Goal: Task Accomplishment & Management: Use online tool/utility

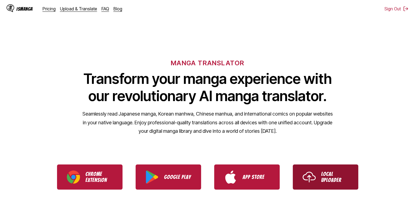
click at [323, 186] on link "Local Uploader" at bounding box center [326, 176] width 66 height 25
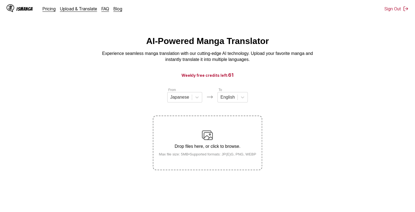
click at [210, 147] on p "Drop files here, or click to browse." at bounding box center [208, 146] width 106 height 5
click at [0, 0] on input "Drop files here, or click to browse. Max file size: 5MB • Supported formats: JP…" at bounding box center [0, 0] width 0 height 0
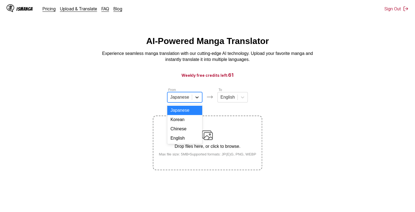
click at [196, 98] on icon at bounding box center [197, 97] width 3 height 2
click at [189, 131] on div "Chinese" at bounding box center [184, 128] width 35 height 9
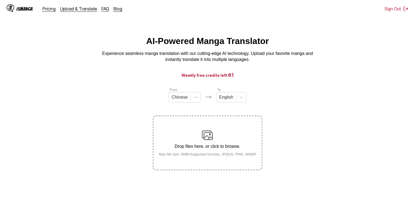
click at [206, 141] on img at bounding box center [207, 135] width 11 height 11
click at [0, 0] on input "Drop files here, or click to browse. Max file size: 5MB • Supported formats: JP…" at bounding box center [0, 0] width 0 height 0
click at [204, 145] on p "Drop files here, or click to browse." at bounding box center [208, 146] width 106 height 5
click at [0, 0] on input "Drop files here, or click to browse. Max file size: 5MB • Supported formats: JP…" at bounding box center [0, 0] width 0 height 0
click at [214, 132] on div "Drop files here, or click to browse. Max file size: 5MB • Supported formats: JP…" at bounding box center [208, 143] width 106 height 26
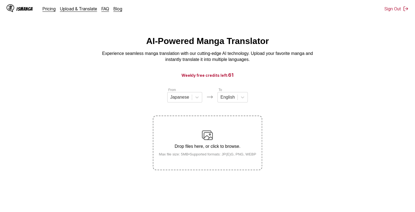
click at [0, 0] on input "Drop files here, or click to browse. Max file size: 5MB • Supported formats: JP…" at bounding box center [0, 0] width 0 height 0
click at [199, 100] on icon at bounding box center [196, 97] width 5 height 5
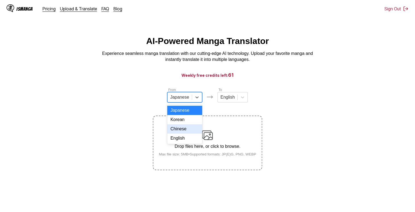
click at [191, 131] on div "Chinese" at bounding box center [184, 128] width 35 height 9
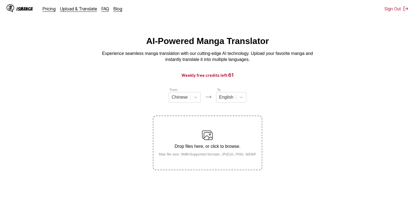
click at [201, 134] on div "Drop files here, or click to browse. Max file size: 5MB • Supported formats: JP…" at bounding box center [208, 143] width 106 height 26
click at [0, 0] on input "Drop files here, or click to browse. Max file size: 5MB • Supported formats: JP…" at bounding box center [0, 0] width 0 height 0
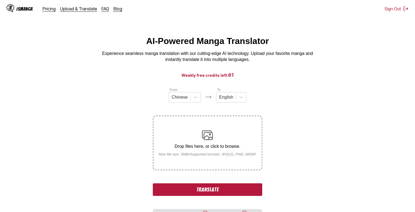
scroll to position [40, 0]
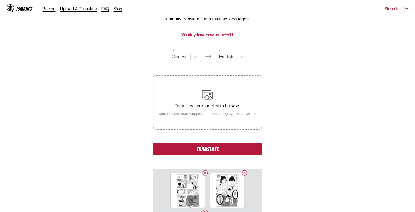
click at [240, 152] on button "Translate" at bounding box center [207, 149] width 109 height 13
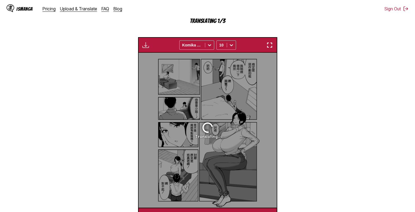
scroll to position [168, 0]
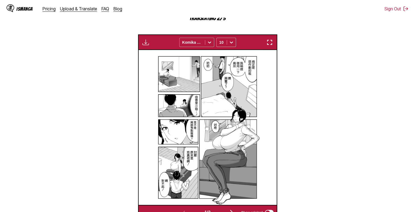
click at [206, 41] on div at bounding box center [209, 42] width 9 height 9
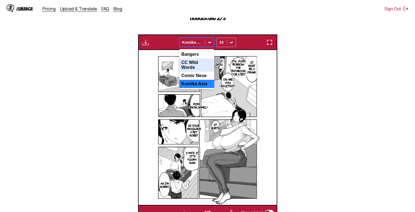
click at [203, 66] on div "CC Wild Words" at bounding box center [196, 64] width 35 height 13
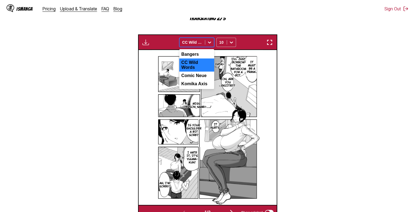
click at [208, 45] on icon at bounding box center [209, 42] width 5 height 5
click at [206, 72] on div "Comic Neue" at bounding box center [196, 76] width 35 height 8
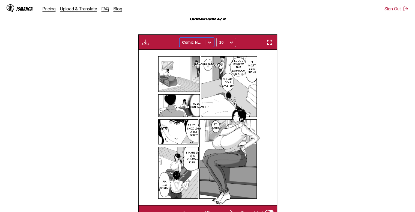
click at [209, 43] on icon at bounding box center [209, 42] width 5 height 5
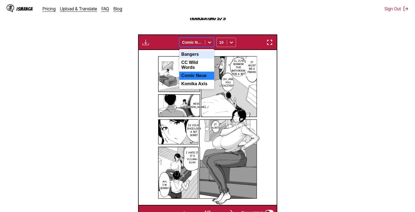
click at [200, 54] on div "Bangers" at bounding box center [196, 54] width 35 height 8
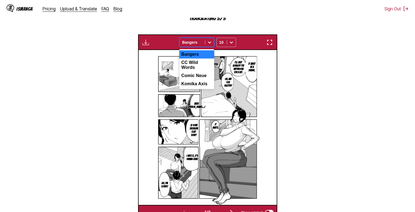
click at [209, 42] on icon at bounding box center [209, 42] width 5 height 5
click at [200, 64] on div "CC Wild Words" at bounding box center [196, 64] width 35 height 13
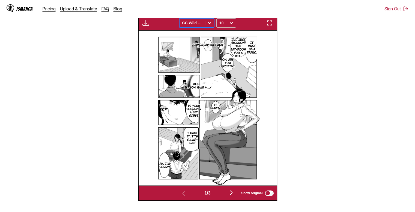
click at [206, 21] on div at bounding box center [209, 23] width 9 height 9
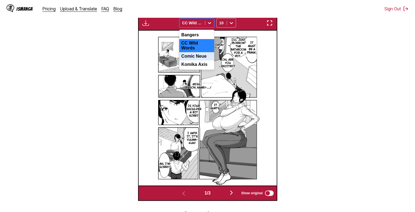
click at [197, 54] on div "Comic Neue" at bounding box center [196, 56] width 35 height 8
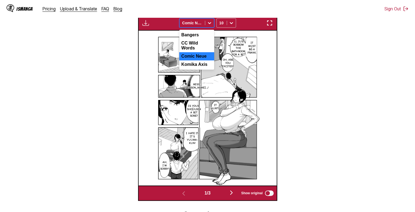
click at [208, 23] on icon at bounding box center [209, 23] width 3 height 2
click at [208, 61] on div "Komika Axis" at bounding box center [196, 64] width 35 height 8
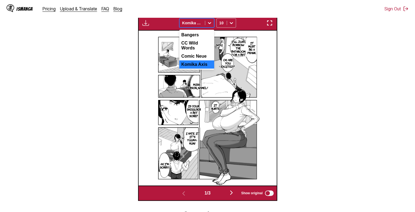
click at [208, 22] on icon at bounding box center [209, 22] width 5 height 5
click at [195, 52] on div "Comic Neue" at bounding box center [196, 56] width 35 height 8
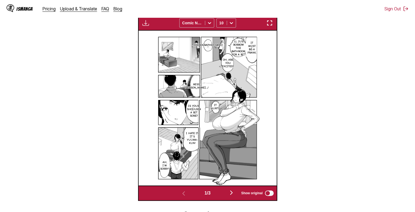
click at [143, 24] on img "button" at bounding box center [146, 23] width 7 height 7
click at [237, 191] on button "button" at bounding box center [231, 193] width 33 height 8
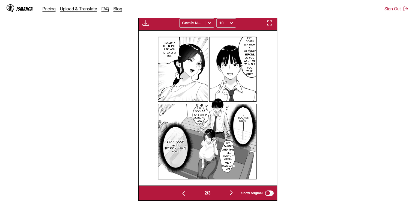
click at [237, 191] on button "button" at bounding box center [231, 193] width 33 height 8
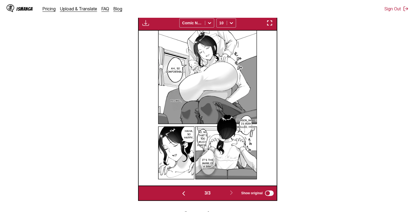
click at [144, 22] on img "button" at bounding box center [146, 23] width 7 height 7
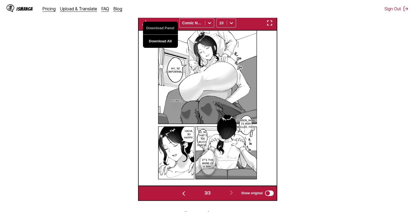
click at [156, 42] on button "Download All" at bounding box center [160, 41] width 35 height 13
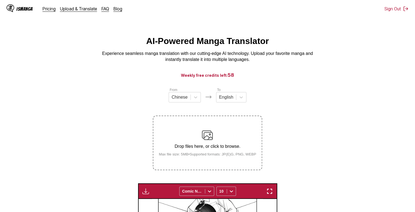
click at [203, 141] on img at bounding box center [207, 135] width 11 height 11
click at [0, 0] on input "Drop files here, or click to browse. Max file size: 5MB • Supported formats: JP…" at bounding box center [0, 0] width 0 height 0
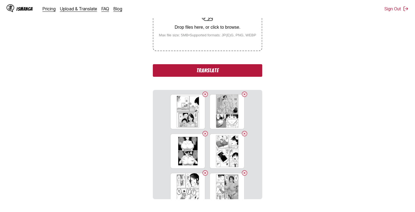
click at [211, 75] on button "Translate" at bounding box center [207, 70] width 109 height 13
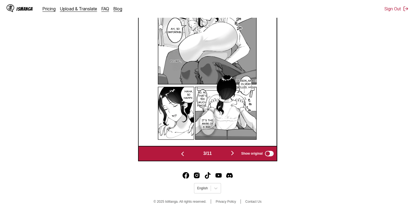
scroll to position [227, 0]
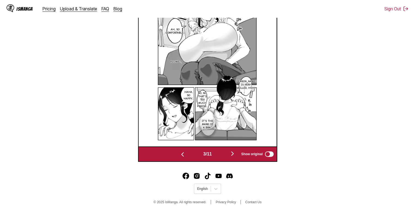
click at [235, 157] on img "button" at bounding box center [232, 153] width 7 height 7
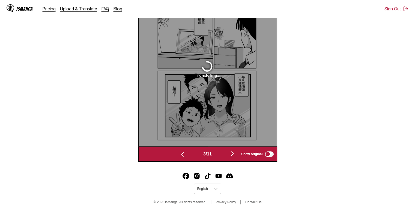
scroll to position [219, 0]
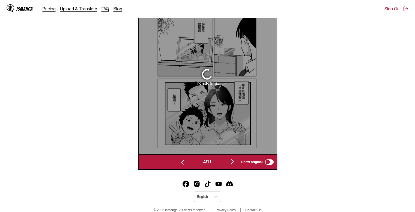
click at [234, 164] on img "button" at bounding box center [232, 161] width 7 height 7
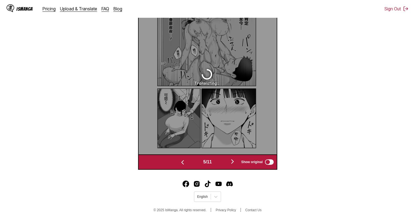
click at [234, 164] on img "button" at bounding box center [232, 161] width 7 height 7
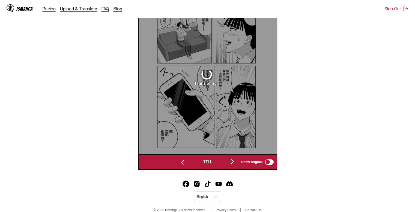
click at [234, 164] on img "button" at bounding box center [232, 161] width 7 height 7
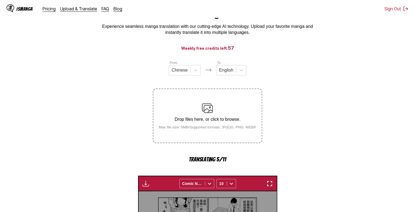
scroll to position [26, 0]
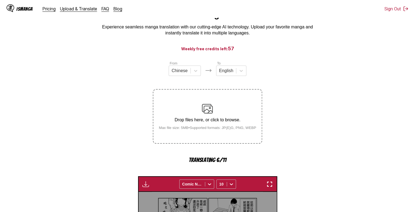
click at [280, 150] on section "From Chinese To English Drop files here, or click to browse. Max file size: 5MB…" at bounding box center [207, 211] width 407 height 301
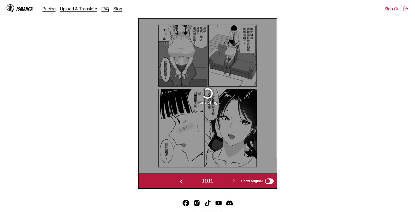
scroll to position [228, 0]
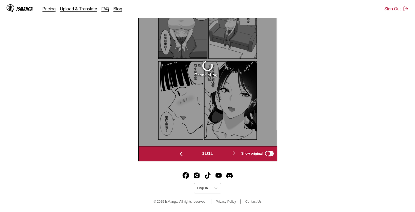
click at [181, 154] on img "button" at bounding box center [181, 153] width 7 height 7
click at [139, 146] on div "Translating..." at bounding box center [70, 68] width 138 height 155
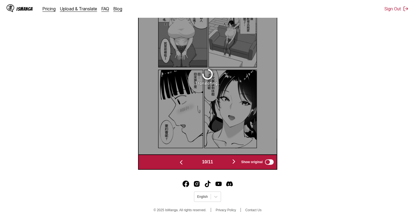
scroll to position [0, 1246]
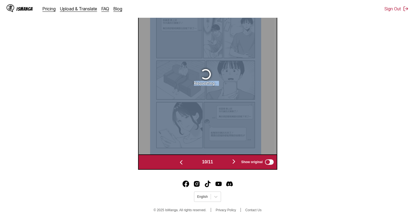
click at [181, 154] on div "Requesting..." at bounding box center [206, 76] width 138 height 155
click at [179, 161] on img "button" at bounding box center [181, 162] width 7 height 7
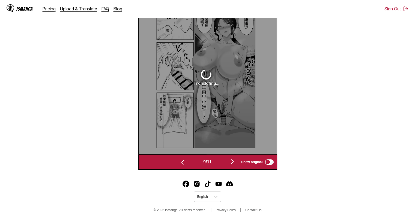
click at [180, 163] on img "button" at bounding box center [182, 162] width 7 height 7
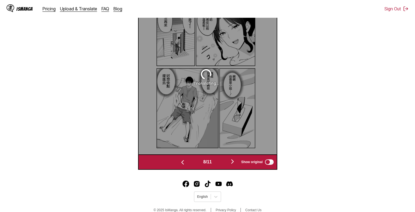
click at [180, 163] on img "button" at bounding box center [182, 162] width 7 height 7
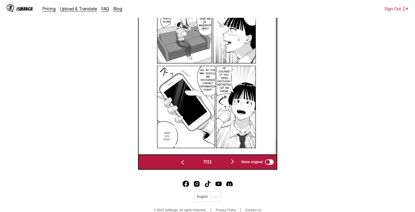
click at [180, 163] on img "button" at bounding box center [182, 162] width 7 height 7
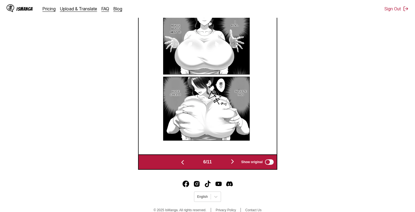
click at [180, 163] on img "button" at bounding box center [182, 162] width 7 height 7
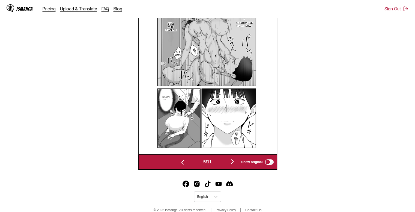
click at [232, 160] on img "button" at bounding box center [232, 161] width 7 height 7
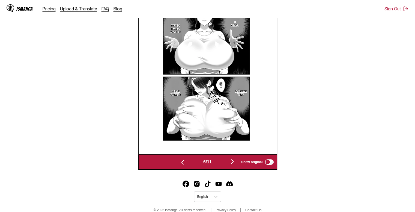
click at [183, 162] on img "button" at bounding box center [182, 162] width 7 height 7
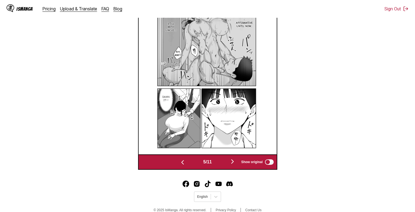
click at [183, 162] on img "button" at bounding box center [182, 162] width 7 height 7
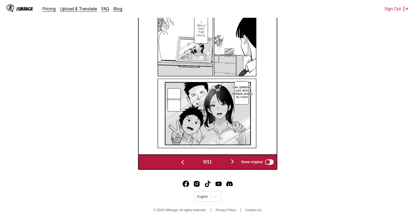
click at [183, 162] on img "button" at bounding box center [182, 162] width 7 height 7
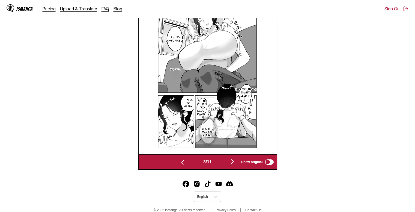
click at [183, 162] on img "button" at bounding box center [182, 162] width 7 height 7
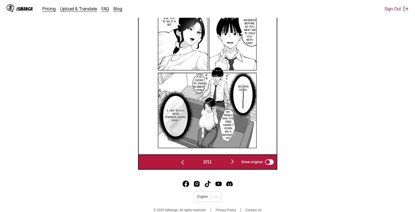
click at [231, 163] on button "button" at bounding box center [232, 162] width 33 height 8
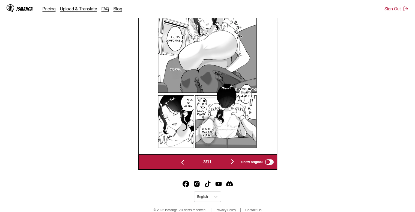
click at [231, 163] on button "button" at bounding box center [232, 162] width 33 height 8
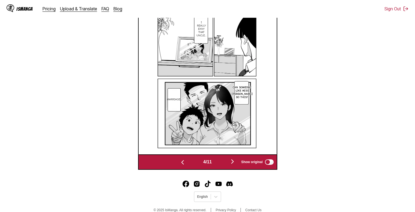
click at [231, 163] on button "button" at bounding box center [232, 162] width 33 height 8
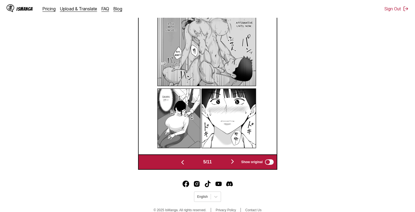
click at [231, 163] on button "button" at bounding box center [232, 162] width 33 height 8
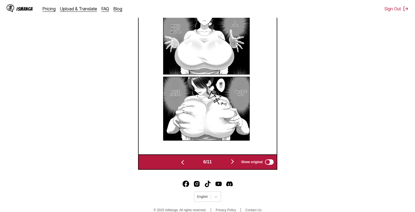
click at [231, 163] on button "button" at bounding box center [232, 162] width 33 height 8
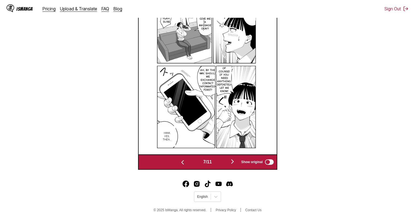
click at [231, 163] on button "button" at bounding box center [232, 162] width 33 height 8
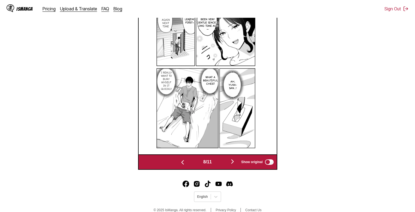
click at [231, 163] on button "button" at bounding box center [232, 162] width 33 height 8
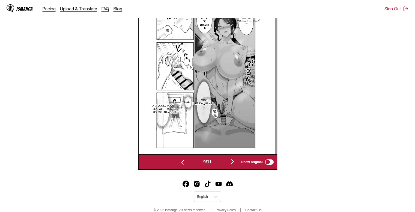
click at [231, 163] on button "button" at bounding box center [232, 162] width 33 height 8
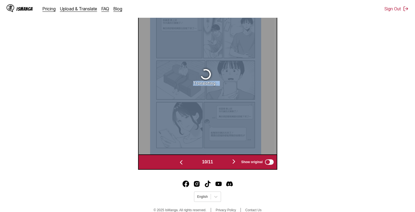
click at [178, 161] on img "button" at bounding box center [181, 162] width 7 height 7
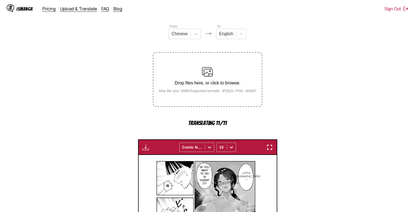
scroll to position [215, 0]
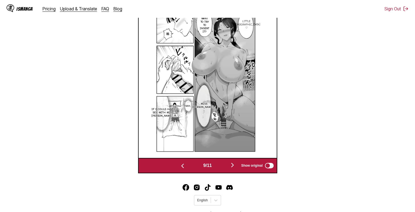
click at [235, 166] on img "button" at bounding box center [232, 165] width 7 height 7
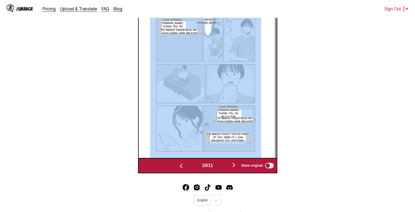
click at [235, 166] on img "button" at bounding box center [234, 165] width 7 height 7
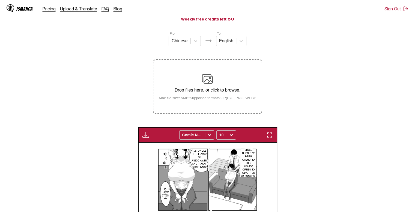
scroll to position [54, 0]
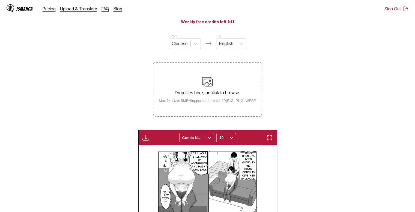
click at [145, 138] on img "button" at bounding box center [146, 137] width 7 height 7
click at [167, 159] on button "Download All" at bounding box center [160, 155] width 35 height 13
click at [207, 79] on img at bounding box center [207, 81] width 11 height 11
click at [0, 0] on input "Drop files here, or click to browse. Max file size: 5MB • Supported formats: JP…" at bounding box center [0, 0] width 0 height 0
click at [289, 59] on section "From Chinese To English Drop files here, or click to browse. Max file size: 5MB…" at bounding box center [207, 175] width 407 height 282
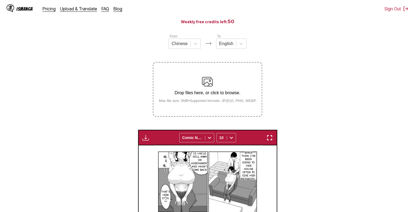
click at [143, 138] on img "button" at bounding box center [146, 137] width 7 height 7
click at [305, 73] on section "From Chinese To English Drop files here, or click to browse. Max file size: 5MB…" at bounding box center [207, 175] width 407 height 282
click at [298, 51] on section "From Chinese To English Drop files here, or click to browse. Max file size: 5MB…" at bounding box center [207, 175] width 407 height 282
click at [146, 136] on img "button" at bounding box center [146, 137] width 7 height 7
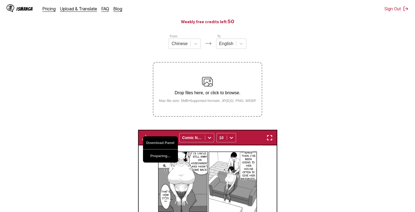
click at [155, 153] on button "Preparing..." at bounding box center [160, 155] width 35 height 13
click at [315, 79] on section "From Chinese To English Drop files here, or click to browse. Max file size: 5MB…" at bounding box center [207, 175] width 407 height 282
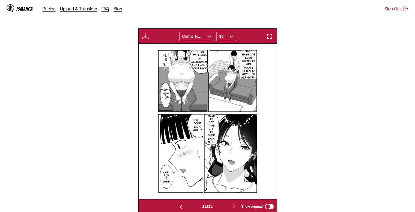
scroll to position [0, 0]
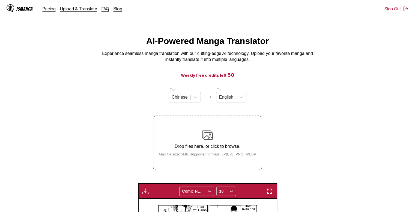
click at [301, 18] on html "IsManga Pricing Upload & Translate FAQ Blog Sign Out Pricing Upload & Translate…" at bounding box center [207, 210] width 415 height 420
click at [278, 39] on div "AI-Powered Manga Translator Experience seamless manga translation with our cutt…" at bounding box center [207, 49] width 407 height 27
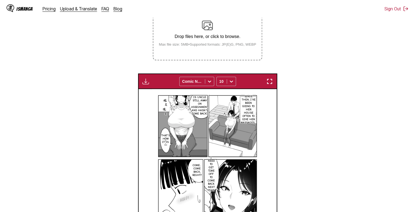
click at [145, 81] on img "button" at bounding box center [146, 81] width 7 height 7
click at [292, 105] on section "From Chinese To English Drop files here, or click to browse. Max file size: 5MB…" at bounding box center [207, 118] width 407 height 282
click at [276, 68] on section "From Chinese To English Drop files here, or click to browse. Max file size: 5MB…" at bounding box center [207, 118] width 407 height 282
click at [212, 26] on img at bounding box center [207, 25] width 11 height 11
click at [0, 0] on input "Drop files here, or click to browse. Max file size: 5MB • Supported formats: JP…" at bounding box center [0, 0] width 0 height 0
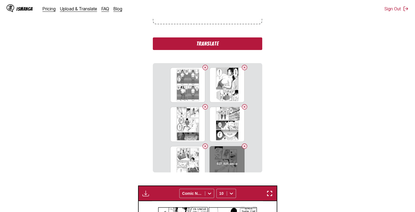
scroll to position [141, 0]
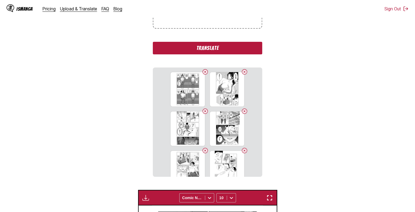
click at [222, 51] on button "Translate" at bounding box center [207, 48] width 109 height 13
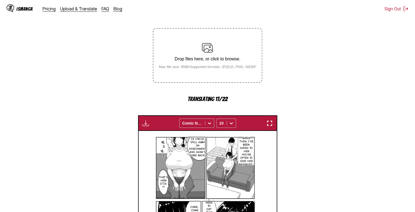
scroll to position [228, 0]
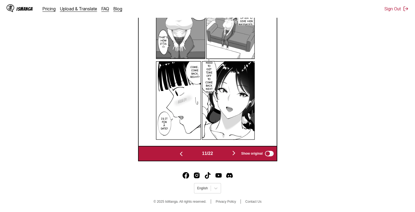
click at [234, 151] on img "button" at bounding box center [234, 153] width 7 height 7
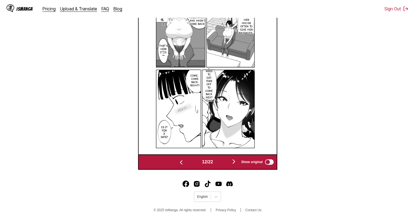
scroll to position [0, 1523]
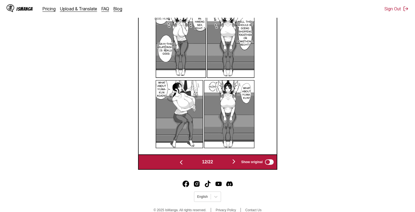
click at [234, 151] on img at bounding box center [205, 76] width 111 height 155
click at [236, 161] on img "button" at bounding box center [234, 161] width 7 height 7
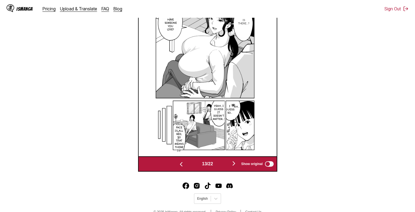
scroll to position [219, 0]
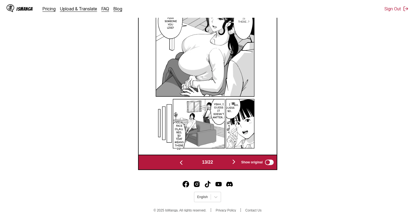
click at [236, 161] on img "button" at bounding box center [234, 161] width 7 height 7
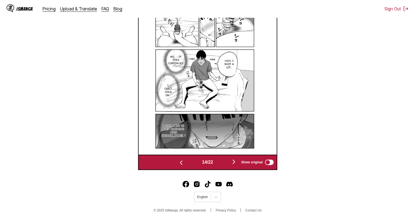
click at [236, 161] on img "button" at bounding box center [234, 161] width 7 height 7
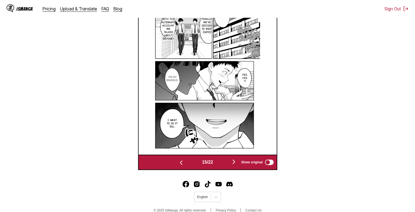
click at [236, 161] on img "button" at bounding box center [234, 161] width 7 height 7
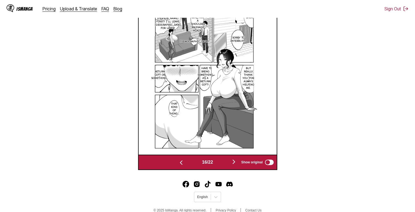
click at [236, 161] on img "button" at bounding box center [234, 161] width 7 height 7
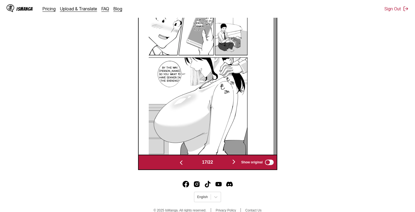
click at [236, 161] on img "button" at bounding box center [234, 161] width 7 height 7
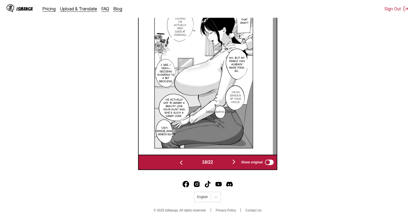
click at [234, 161] on img "button" at bounding box center [234, 161] width 7 height 7
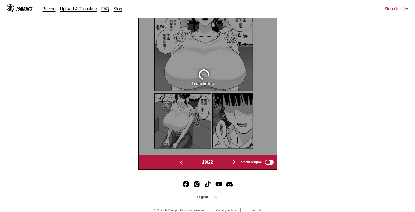
click at [178, 162] on img "button" at bounding box center [181, 162] width 7 height 7
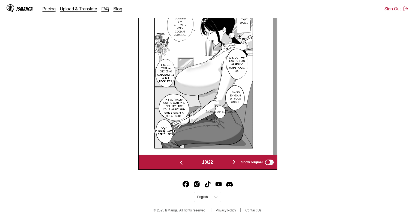
click at [231, 160] on button "button" at bounding box center [234, 162] width 33 height 8
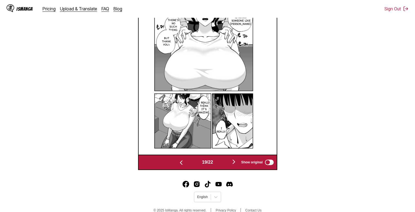
click at [234, 162] on img "button" at bounding box center [234, 161] width 7 height 7
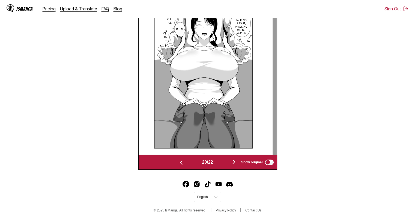
click at [234, 162] on img "button" at bounding box center [234, 161] width 7 height 7
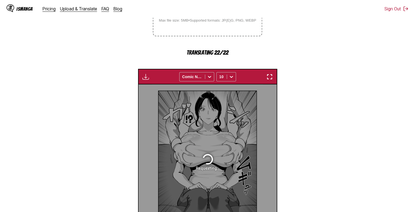
scroll to position [221, 0]
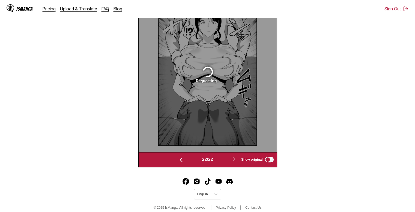
click at [178, 161] on img "button" at bounding box center [181, 160] width 7 height 7
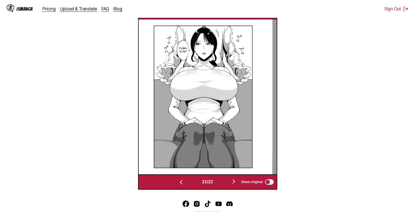
scroll to position [199, 0]
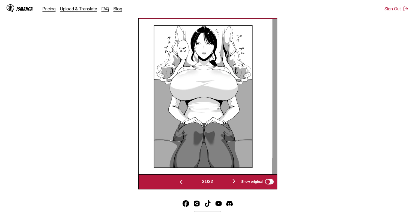
click at [235, 182] on img "button" at bounding box center [234, 181] width 7 height 7
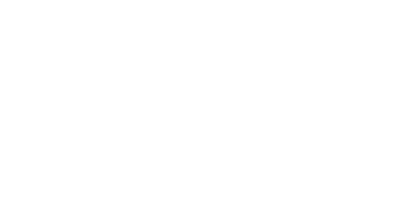
scroll to position [0, 0]
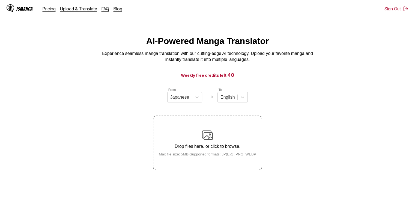
scroll to position [66, 0]
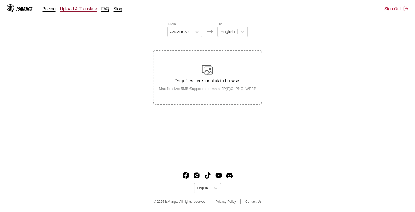
click at [68, 7] on link "Upload & Translate" at bounding box center [78, 8] width 37 height 5
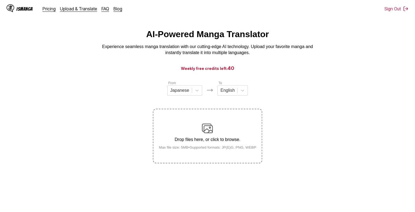
scroll to position [7, 0]
click at [263, 112] on section "From Japanese To English Drop files here, or click to browse. Max file size: 5M…" at bounding box center [207, 122] width 407 height 83
click at [205, 131] on img at bounding box center [207, 128] width 11 height 11
click at [0, 0] on input "Drop files here, or click to browse. Max file size: 5MB • Supported formats: JP…" at bounding box center [0, 0] width 0 height 0
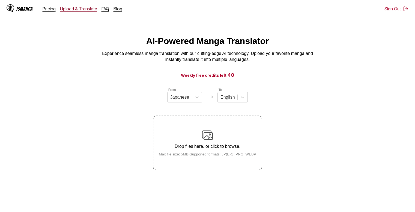
click at [73, 9] on link "Upload & Translate" at bounding box center [78, 8] width 37 height 5
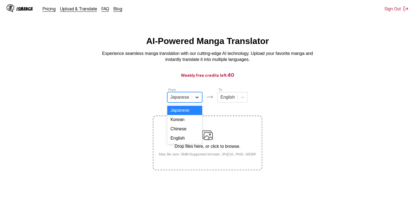
click at [196, 100] on icon at bounding box center [196, 97] width 5 height 5
click at [188, 131] on div "Chinese" at bounding box center [184, 128] width 35 height 9
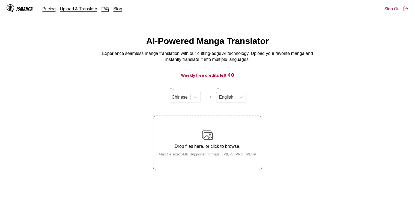
click at [208, 138] on img at bounding box center [207, 135] width 11 height 11
click at [0, 0] on input "Drop files here, or click to browse. Max file size: 5MB • Supported formats: JP…" at bounding box center [0, 0] width 0 height 0
click at [202, 141] on div "Drop files here, or click to browse. Max file size: 5MB • Supported formats: JP…" at bounding box center [208, 143] width 106 height 26
click at [0, 0] on input "Drop files here, or click to browse. Max file size: 5MB • Supported formats: JP…" at bounding box center [0, 0] width 0 height 0
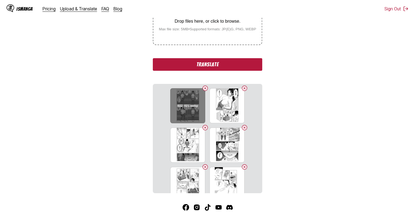
scroll to position [128, 0]
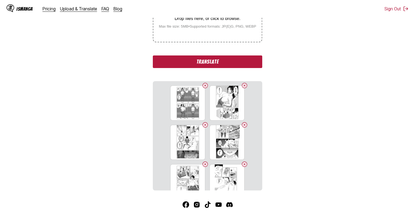
click at [201, 62] on button "Translate" at bounding box center [207, 61] width 109 height 13
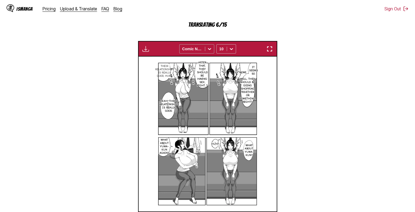
scroll to position [166, 0]
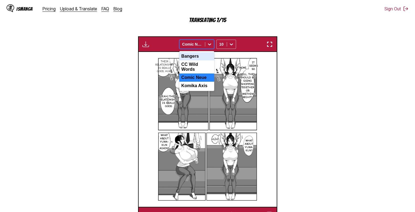
click at [204, 42] on div "Comic Neue" at bounding box center [192, 44] width 25 height 8
click at [300, 78] on section "From Chinese To English Drop files here, or click to browse. Max file size: 5MB…" at bounding box center [207, 71] width 407 height 301
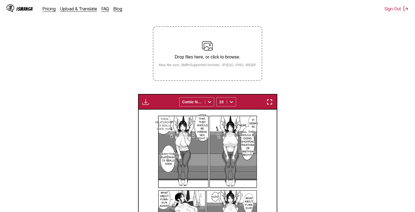
scroll to position [88, 0]
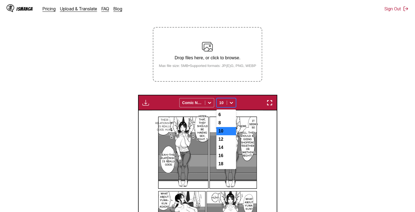
click at [230, 101] on icon at bounding box center [231, 102] width 5 height 5
click at [222, 141] on div "12" at bounding box center [227, 139] width 20 height 8
click at [232, 101] on icon at bounding box center [231, 102] width 5 height 5
click at [227, 131] on div "10" at bounding box center [227, 131] width 20 height 8
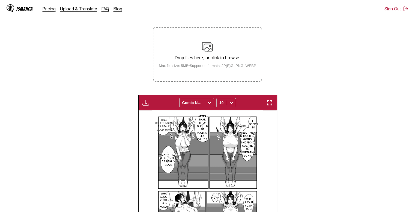
click at [144, 101] on img "button" at bounding box center [146, 102] width 7 height 7
click at [153, 118] on button "Download All" at bounding box center [160, 120] width 35 height 13
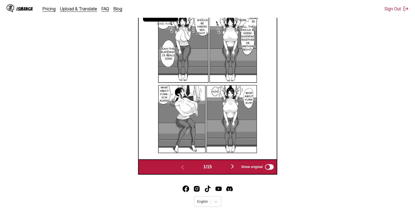
scroll to position [0, 0]
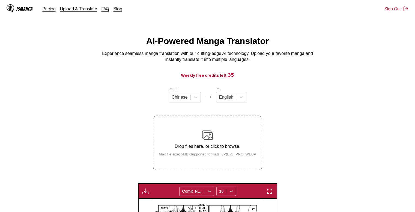
click at [196, 140] on div "Drop files here, or click to browse. Max file size: 5MB • Supported formats: JP…" at bounding box center [208, 143] width 106 height 26
click at [0, 0] on input "Drop files here, or click to browse. Max file size: 5MB • Supported formats: JP…" at bounding box center [0, 0] width 0 height 0
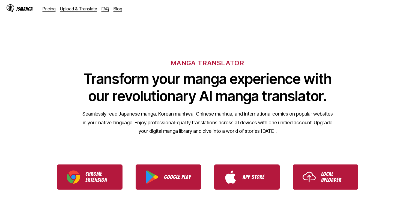
click at [310, 181] on img "Use IsManga Local Uploader" at bounding box center [309, 176] width 13 height 13
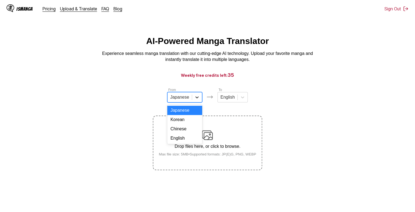
click at [197, 100] on icon at bounding box center [196, 97] width 5 height 5
click at [193, 134] on div "Chinese" at bounding box center [184, 128] width 35 height 9
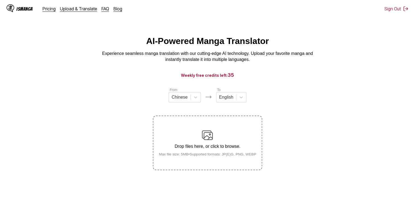
click at [193, 134] on div "Drop files here, or click to browse. Max file size: 5MB • Supported formats: JP…" at bounding box center [208, 143] width 106 height 26
click at [0, 0] on input "Drop files here, or click to browse. Max file size: 5MB • Supported formats: JP…" at bounding box center [0, 0] width 0 height 0
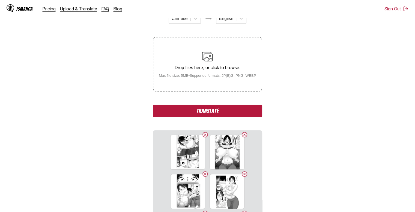
scroll to position [79, 0]
click at [205, 108] on button "Translate" at bounding box center [207, 111] width 109 height 13
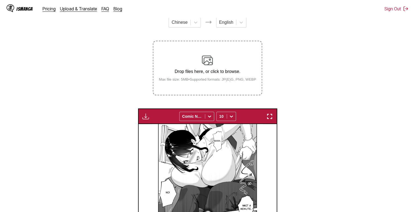
scroll to position [75, 0]
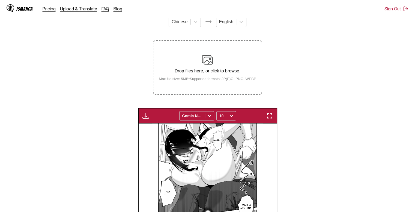
click at [146, 116] on img "button" at bounding box center [146, 116] width 7 height 7
click at [155, 130] on button "Download All" at bounding box center [160, 134] width 35 height 13
click at [157, 136] on button "Download All" at bounding box center [160, 134] width 35 height 13
click at [164, 132] on button "Download All" at bounding box center [160, 134] width 35 height 13
click at [235, 153] on img at bounding box center [207, 200] width 111 height 155
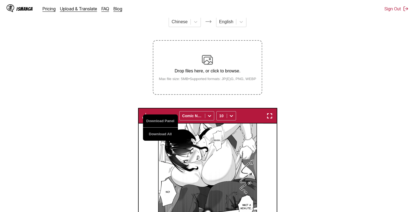
click at [235, 153] on img at bounding box center [207, 200] width 111 height 155
click at [163, 109] on div "Download Panel Download All Comic Neue 10" at bounding box center [207, 116] width 139 height 16
click at [143, 113] on img "button" at bounding box center [146, 116] width 7 height 7
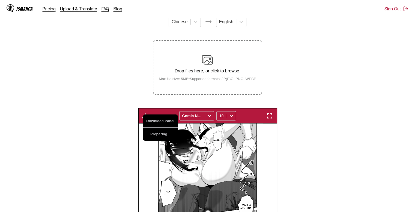
scroll to position [98, 0]
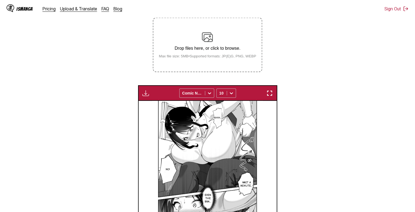
click at [293, 64] on section "From Chinese To English Drop files here, or click to browse. Max file size: 5MB…" at bounding box center [207, 130] width 407 height 282
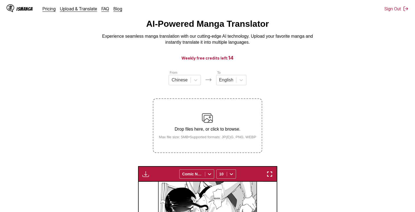
scroll to position [16, 0]
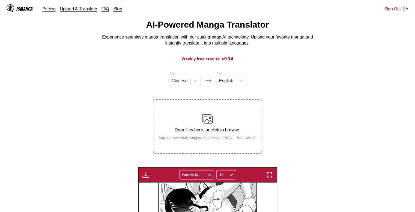
click at [208, 120] on img at bounding box center [207, 118] width 11 height 11
click at [0, 0] on input "Drop files here, or click to browse. Max file size: 5MB • Supported formats: JP…" at bounding box center [0, 0] width 0 height 0
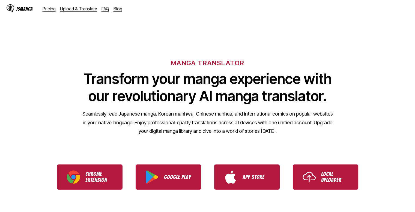
click at [304, 167] on link "Local Uploader" at bounding box center [326, 176] width 66 height 25
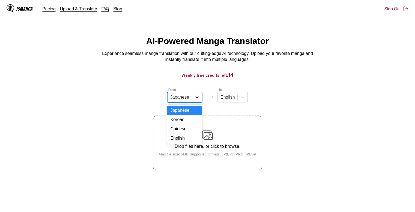
click at [193, 99] on div at bounding box center [197, 97] width 10 height 10
click at [193, 132] on div "Chinese" at bounding box center [184, 128] width 35 height 9
click at [205, 143] on div "Drop files here, or click to browse. Max file size: 5MB • Supported formats: JP…" at bounding box center [208, 143] width 106 height 26
click at [0, 0] on input "Drop files here, or click to browse. Max file size: 5MB • Supported formats: JP…" at bounding box center [0, 0] width 0 height 0
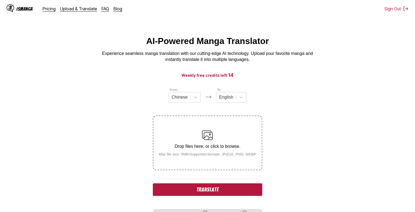
click at [199, 140] on div "Drop files here, or click to browse. Max file size: 5MB • Supported formats: JP…" at bounding box center [208, 143] width 106 height 26
click at [0, 0] on input "Drop files here, or click to browse. Max file size: 5MB • Supported formats: JP…" at bounding box center [0, 0] width 0 height 0
click at [248, 183] on button "Translate" at bounding box center [207, 189] width 109 height 13
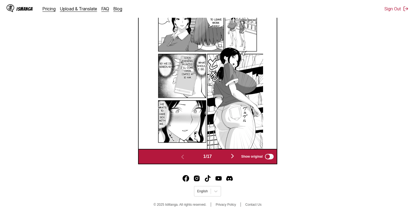
scroll to position [224, 0]
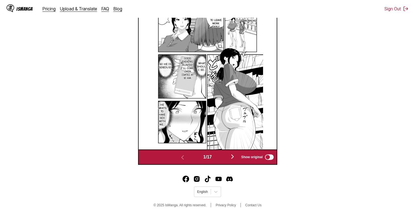
click at [235, 157] on img "button" at bounding box center [232, 156] width 7 height 7
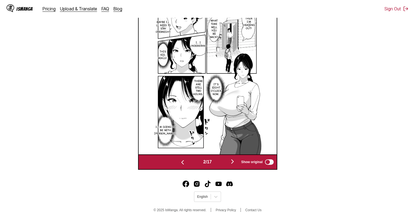
click at [234, 161] on img "button" at bounding box center [232, 161] width 7 height 7
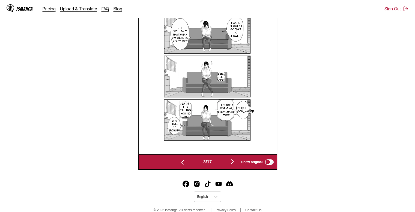
click at [234, 161] on img "button" at bounding box center [232, 161] width 7 height 7
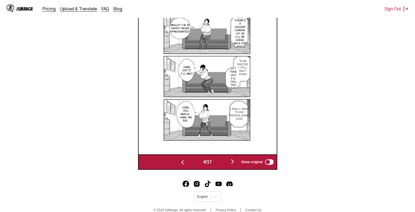
click at [234, 161] on img "button" at bounding box center [232, 161] width 7 height 7
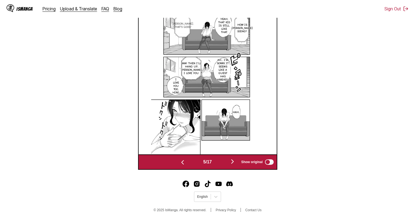
click at [234, 161] on img "button" at bounding box center [232, 161] width 7 height 7
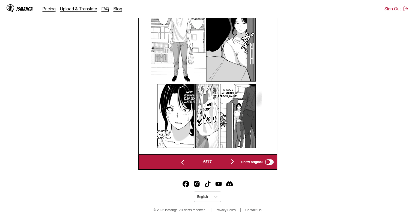
click at [234, 161] on img "button" at bounding box center [232, 161] width 7 height 7
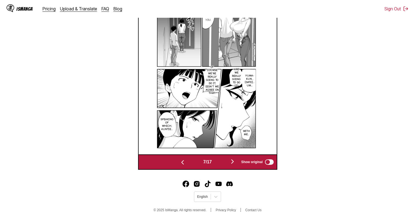
click at [234, 161] on img "button" at bounding box center [232, 161] width 7 height 7
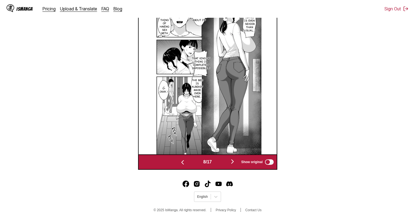
click at [234, 161] on img "button" at bounding box center [232, 161] width 7 height 7
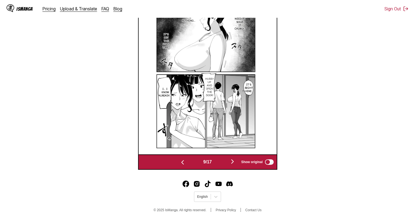
click at [234, 161] on img "button" at bounding box center [232, 161] width 7 height 7
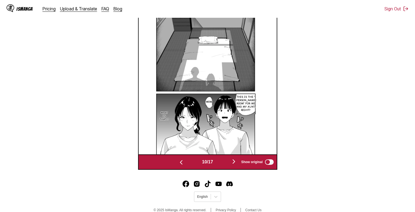
click at [234, 161] on img "button" at bounding box center [234, 161] width 7 height 7
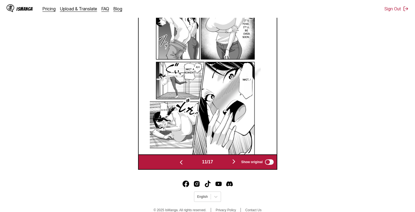
click at [234, 161] on img "button" at bounding box center [234, 161] width 7 height 7
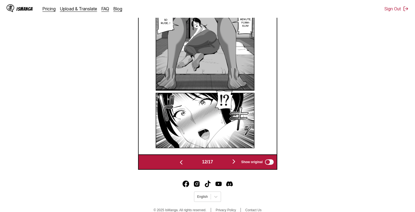
click at [234, 161] on img "button" at bounding box center [234, 161] width 7 height 7
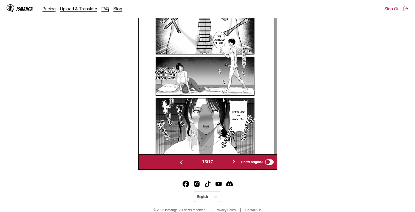
click at [234, 161] on img "button" at bounding box center [234, 161] width 7 height 7
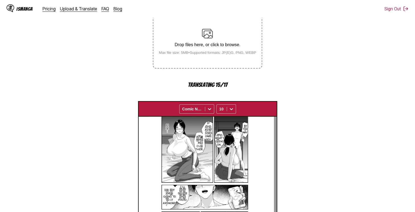
scroll to position [195, 0]
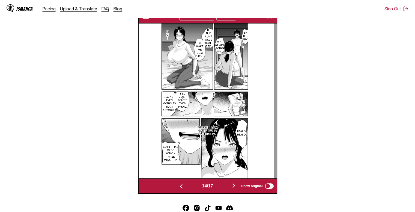
click at [237, 184] on img "button" at bounding box center [234, 185] width 7 height 7
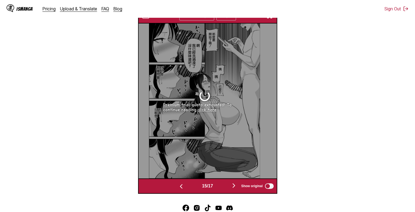
click at [181, 187] on img "button" at bounding box center [181, 186] width 7 height 7
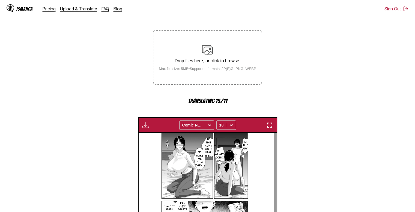
scroll to position [85, 0]
click at [146, 126] on img "button" at bounding box center [146, 125] width 7 height 7
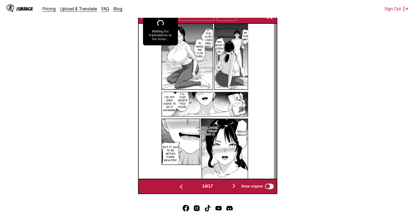
scroll to position [196, 0]
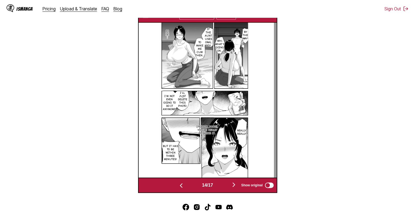
click at [233, 186] on img "button" at bounding box center [234, 184] width 7 height 7
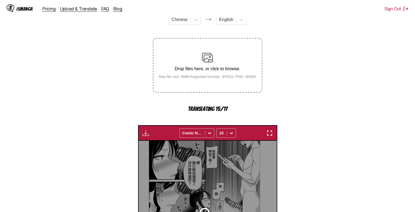
scroll to position [72, 0]
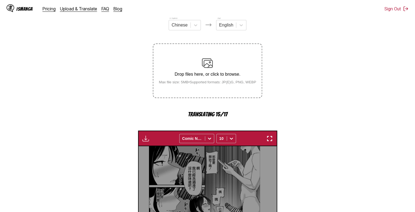
click at [147, 136] on img "button" at bounding box center [146, 138] width 7 height 7
click at [176, 135] on div "Waiting for translations to be done... Comic Neue 10" at bounding box center [207, 139] width 139 height 16
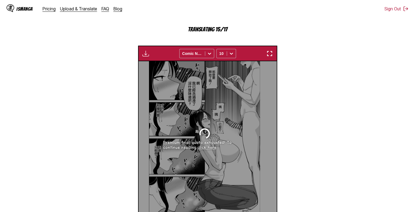
scroll to position [228, 0]
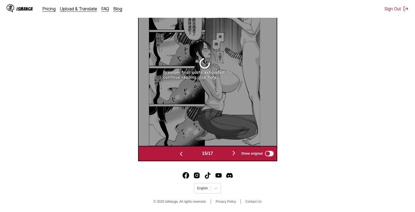
click at [178, 153] on img "button" at bounding box center [181, 153] width 7 height 7
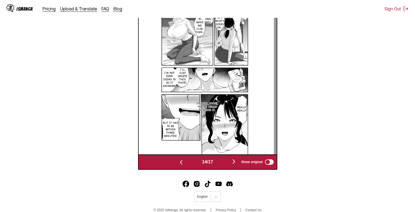
click at [177, 153] on img at bounding box center [204, 76] width 111 height 155
drag, startPoint x: 177, startPoint y: 153, endPoint x: 181, endPoint y: 159, distance: 7.7
click at [181, 159] on div "Waiting for translations to be done... Comic Neue 10 Are you okay? You've been …" at bounding box center [207, 77] width 139 height 186
click at [181, 159] on button "button" at bounding box center [181, 162] width 33 height 8
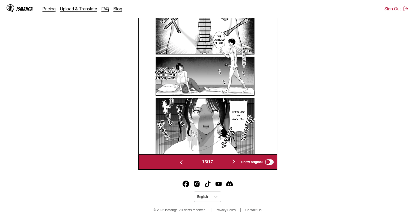
click at [181, 159] on button "button" at bounding box center [181, 162] width 33 height 8
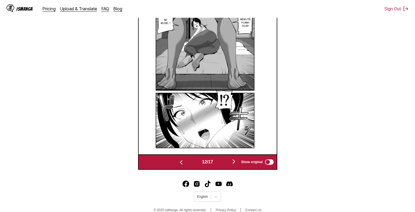
click at [181, 159] on button "button" at bounding box center [181, 162] width 33 height 8
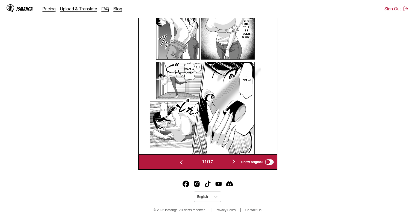
click at [181, 159] on button "button" at bounding box center [181, 162] width 33 height 8
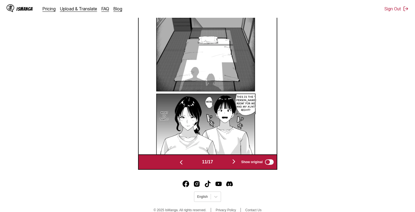
click at [181, 159] on button "button" at bounding box center [181, 162] width 33 height 8
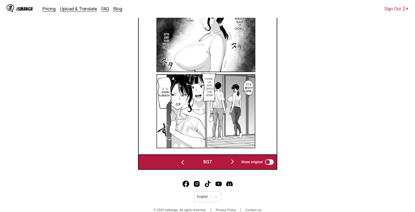
click at [181, 159] on button "button" at bounding box center [182, 162] width 33 height 8
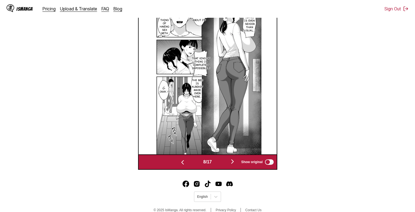
click at [181, 159] on button "button" at bounding box center [182, 162] width 33 height 8
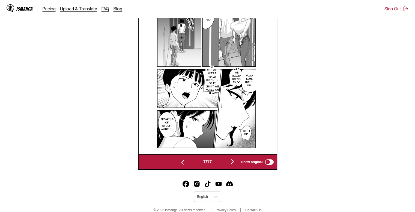
click at [181, 159] on button "button" at bounding box center [182, 162] width 33 height 8
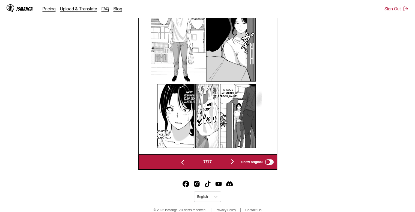
click at [181, 159] on button "button" at bounding box center [182, 162] width 33 height 8
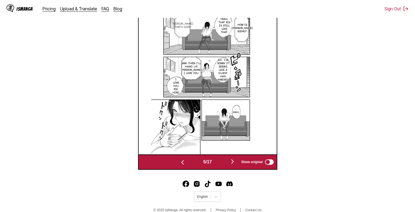
click at [181, 159] on button "button" at bounding box center [182, 162] width 33 height 8
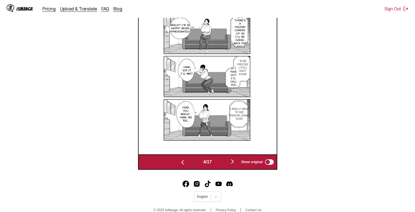
click at [181, 159] on button "button" at bounding box center [182, 162] width 33 height 8
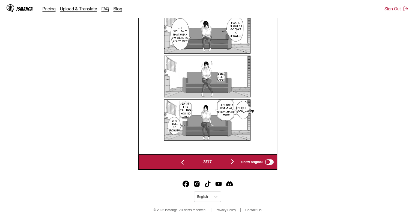
click at [181, 159] on button "button" at bounding box center [182, 162] width 33 height 8
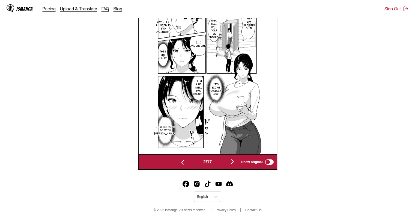
click at [181, 159] on button "button" at bounding box center [182, 162] width 33 height 8
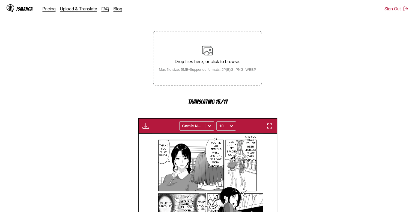
scroll to position [70, 0]
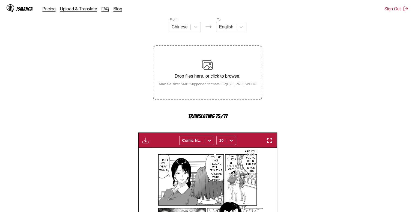
click at [148, 146] on div "Waiting for translations to be done... Comic Neue 10" at bounding box center [207, 140] width 139 height 16
click at [146, 140] on img "button" at bounding box center [146, 140] width 7 height 7
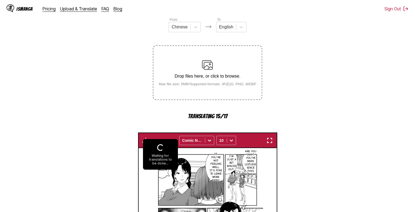
click at [222, 171] on p "If you're not feeling well, it's fine to leave work early." at bounding box center [216, 167] width 15 height 32
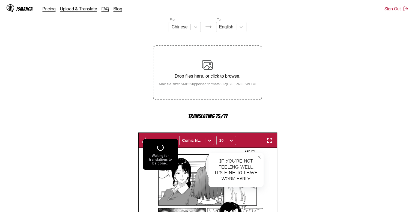
click at [263, 153] on button "close-tooltip" at bounding box center [259, 157] width 9 height 9
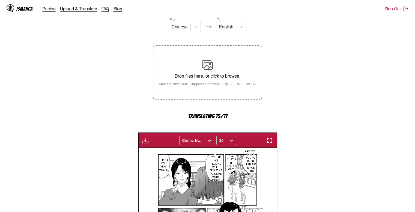
click at [269, 139] on img "button" at bounding box center [270, 140] width 7 height 7
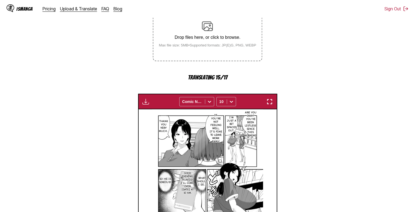
scroll to position [108, 0]
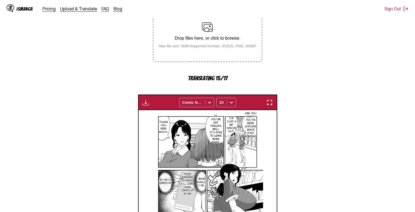
click at [143, 100] on img "button" at bounding box center [146, 102] width 7 height 7
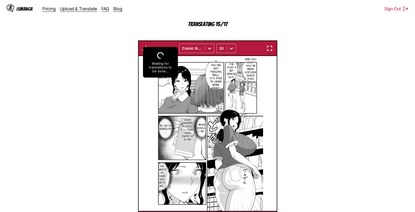
scroll to position [162, 0]
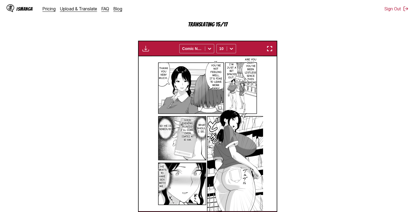
click at [271, 51] on img "button" at bounding box center [270, 48] width 7 height 7
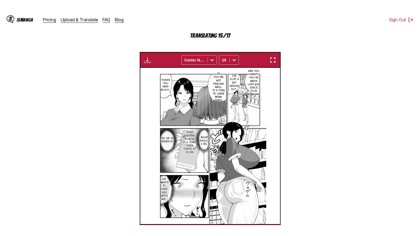
scroll to position [63, 0]
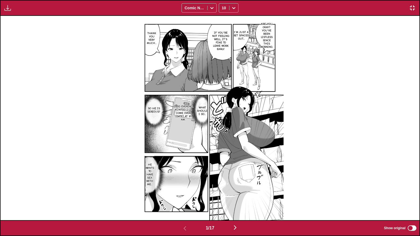
click at [5, 9] on img "button" at bounding box center [7, 8] width 7 height 7
click at [411, 8] on img "button" at bounding box center [412, 8] width 7 height 7
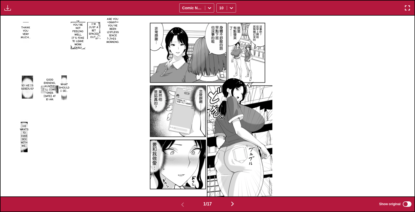
scroll to position [208, 0]
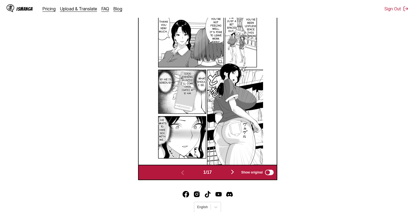
click at [236, 169] on img "button" at bounding box center [232, 172] width 7 height 7
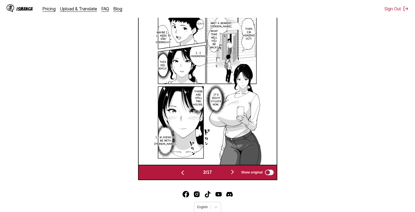
click at [181, 171] on img "button" at bounding box center [182, 172] width 7 height 7
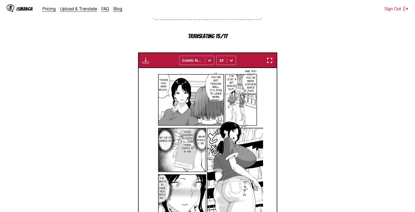
scroll to position [150, 0]
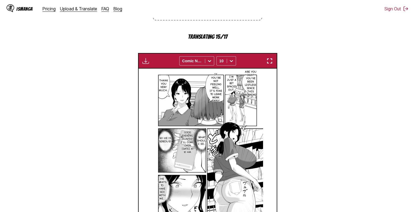
click at [146, 64] on img "button" at bounding box center [146, 61] width 7 height 7
click at [268, 119] on div "Are you okay? You've been listless since this morning. I'm just a bit spaced ou…" at bounding box center [208, 146] width 138 height 155
click at [142, 58] on button "button" at bounding box center [146, 60] width 10 height 7
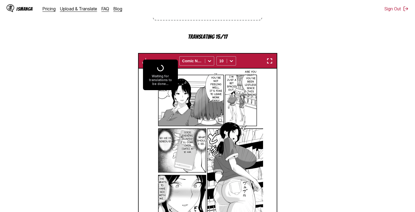
click at [216, 90] on p "If you're not feeling well, it's fine to leave work early." at bounding box center [216, 88] width 15 height 32
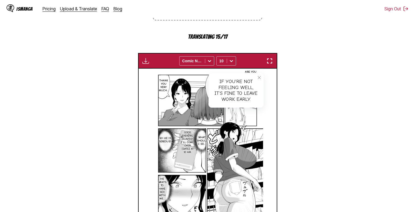
click at [139, 113] on div "Are you okay? You've been listless since this morning. I'm just a bit spaced ou…" at bounding box center [208, 146] width 138 height 155
click at [258, 78] on icon "close-tooltip" at bounding box center [260, 78] width 4 height 4
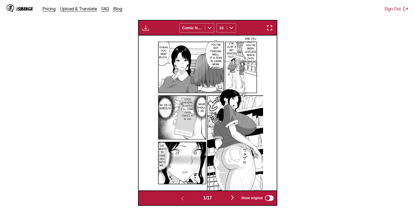
scroll to position [184, 0]
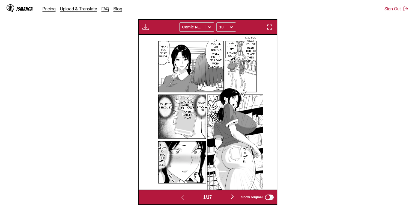
click at [233, 198] on img "button" at bounding box center [232, 196] width 7 height 7
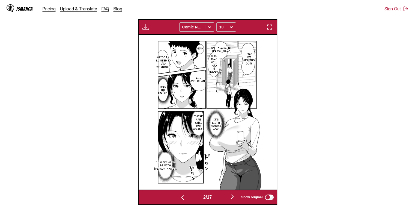
click at [145, 29] on img "button" at bounding box center [146, 27] width 7 height 7
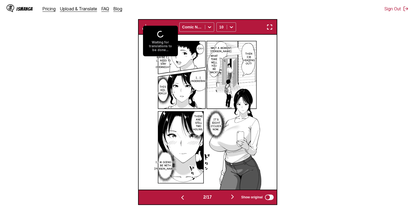
click at [152, 73] on div "Wait a moment, [PERSON_NAME]. Yeah. Then I'm heading out! What time will you be…" at bounding box center [207, 112] width 138 height 155
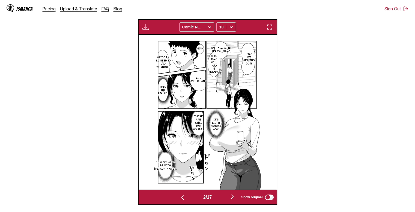
click at [234, 197] on img "button" at bounding box center [232, 196] width 7 height 7
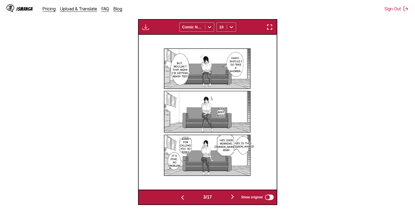
click at [235, 198] on img "button" at bounding box center [232, 196] width 7 height 7
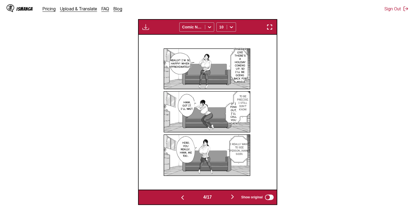
click at [235, 197] on img "button" at bounding box center [232, 196] width 7 height 7
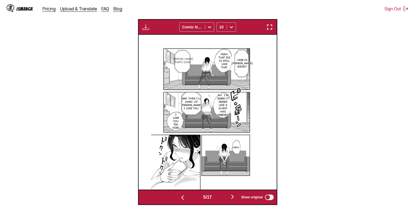
click at [233, 197] on img "button" at bounding box center [232, 196] width 7 height 7
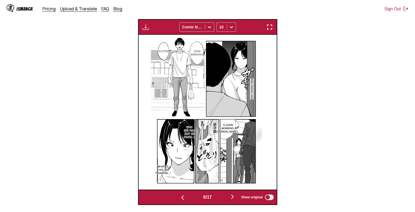
click at [235, 196] on img "button" at bounding box center [232, 196] width 7 height 7
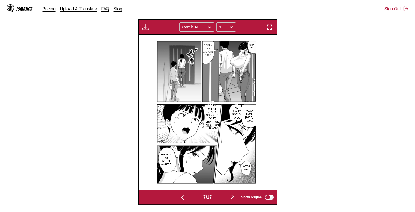
click at [234, 196] on img "button" at bounding box center [232, 196] width 7 height 7
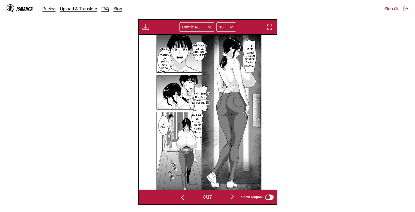
click at [234, 194] on button "button" at bounding box center [232, 197] width 33 height 8
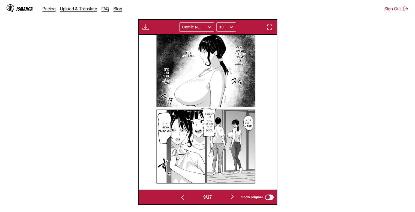
click at [144, 26] on img "button" at bounding box center [146, 27] width 7 height 7
click at [260, 83] on img at bounding box center [205, 112] width 111 height 155
click at [235, 193] on div "9 / 17 Show original" at bounding box center [207, 198] width 139 height 16
click at [234, 196] on img "button" at bounding box center [232, 196] width 7 height 7
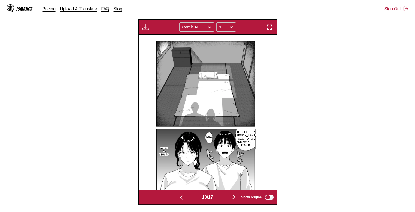
click at [237, 197] on img "button" at bounding box center [234, 196] width 7 height 7
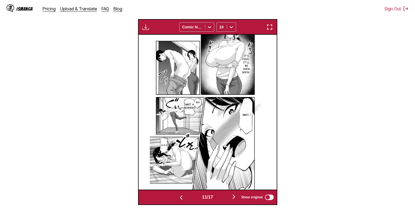
click at [236, 196] on img "button" at bounding box center [234, 196] width 7 height 7
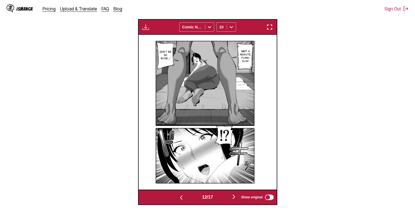
click at [237, 194] on img "button" at bounding box center [234, 196] width 7 height 7
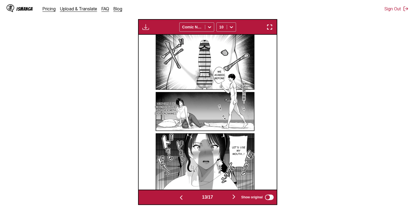
click at [234, 202] on div "13 / 17 Show original" at bounding box center [207, 198] width 139 height 16
click at [235, 199] on img "button" at bounding box center [234, 196] width 7 height 7
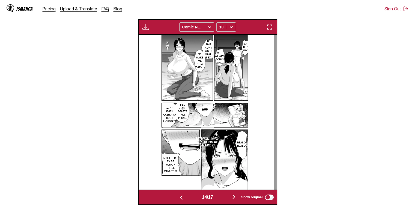
click at [233, 196] on img "button" at bounding box center [234, 196] width 7 height 7
